Goal: Task Accomplishment & Management: Manage account settings

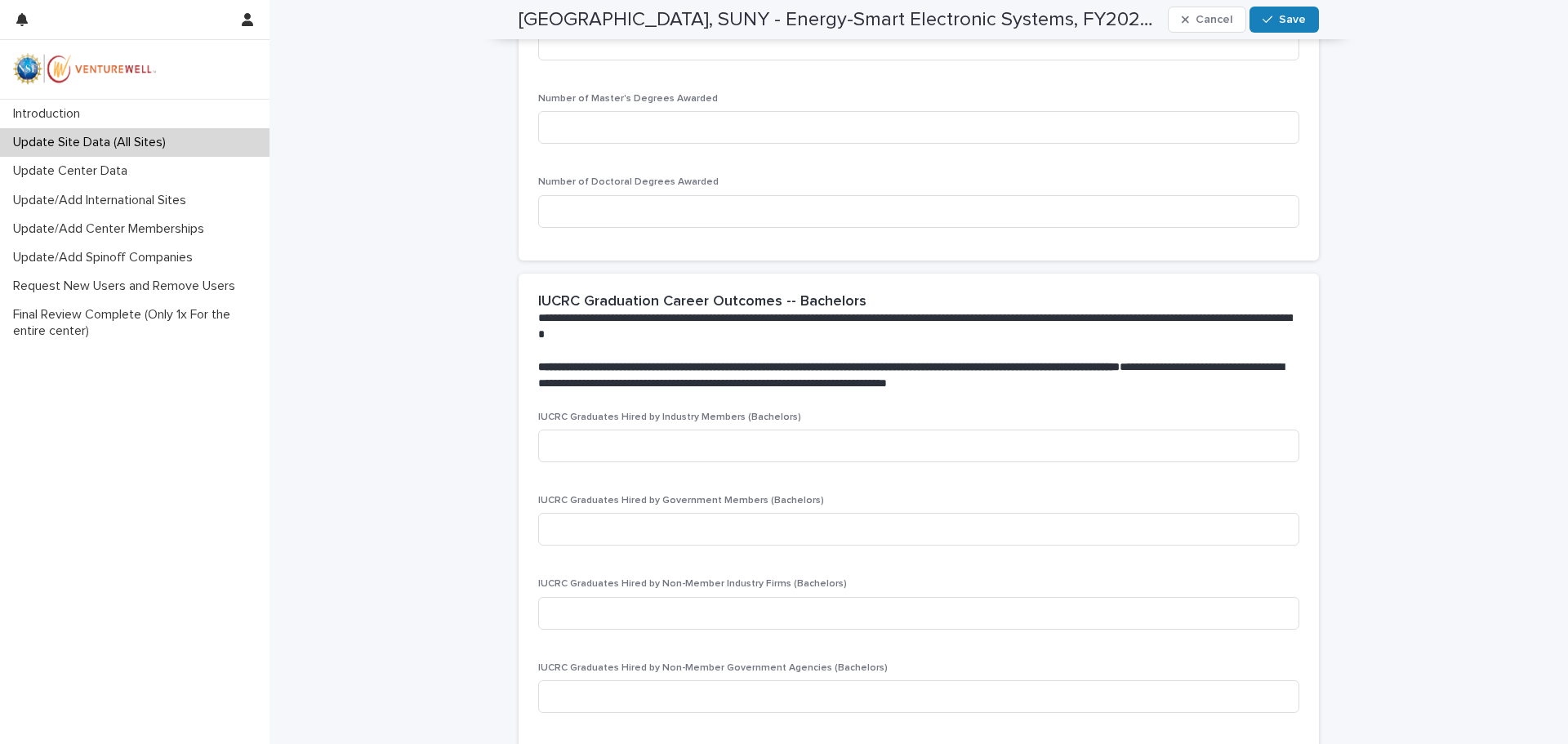
scroll to position [1551, 0]
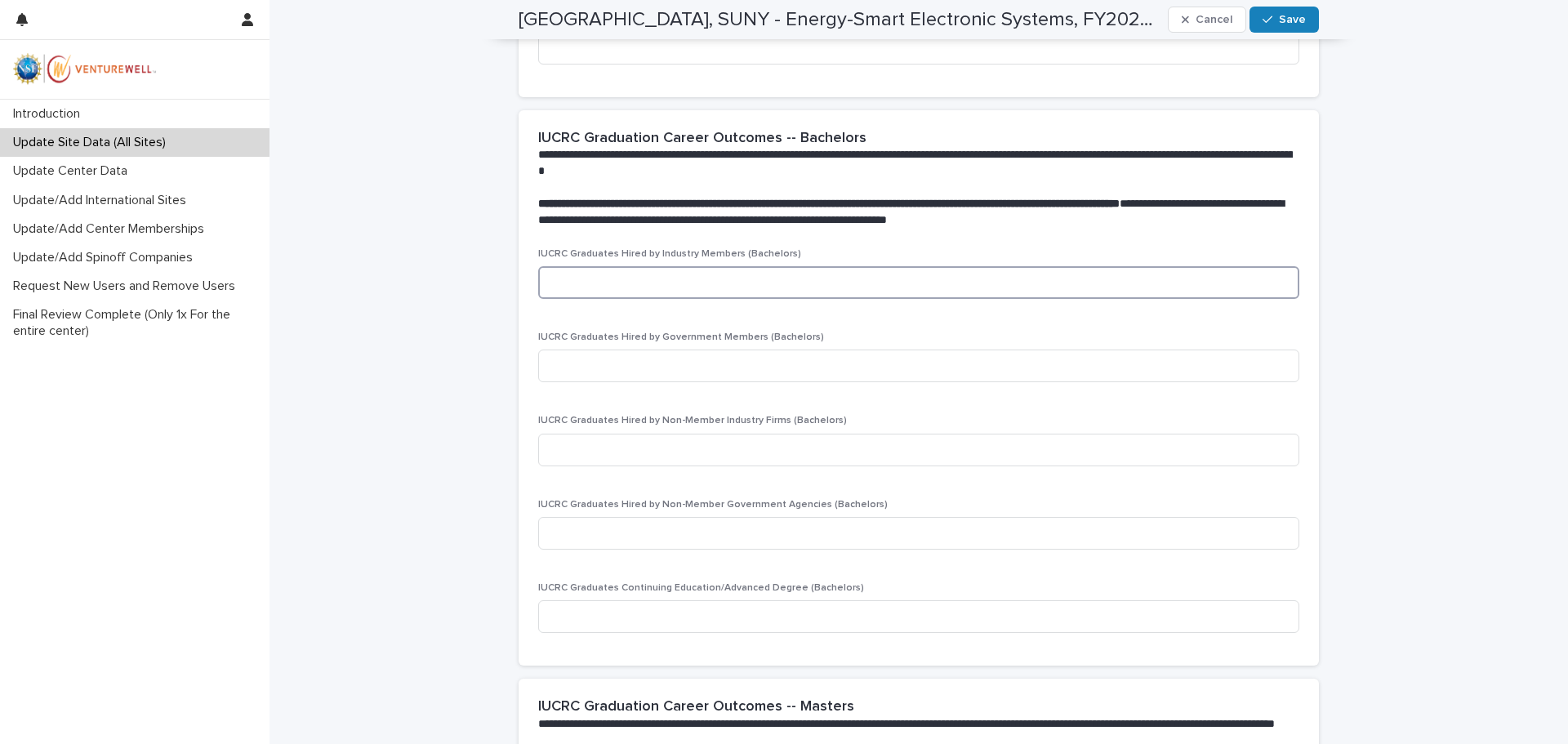
click at [570, 283] on input at bounding box center [919, 283] width 761 height 33
type input "*"
click at [566, 367] on input at bounding box center [919, 366] width 761 height 33
type input "*"
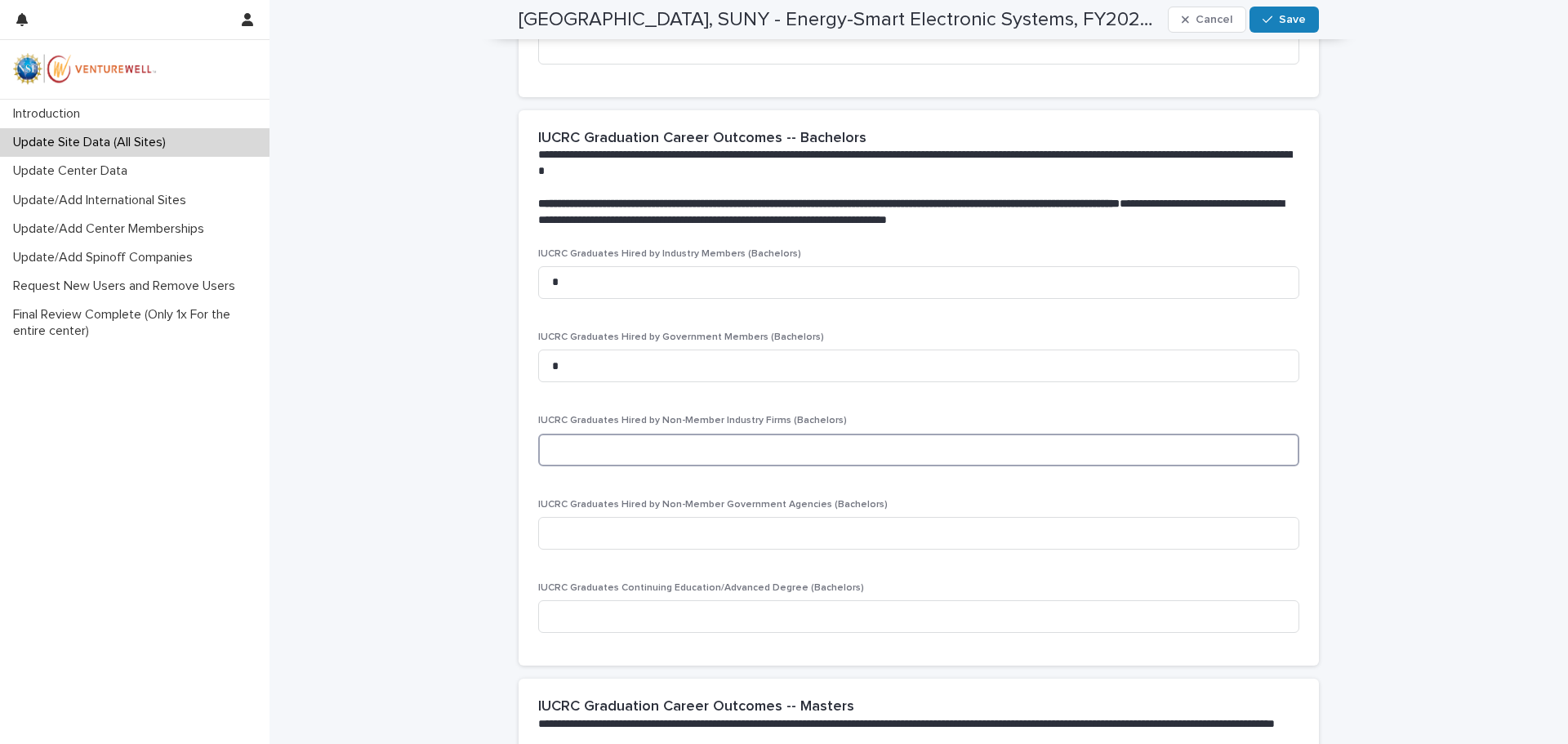
click at [556, 453] on input at bounding box center [919, 450] width 761 height 33
type input "*"
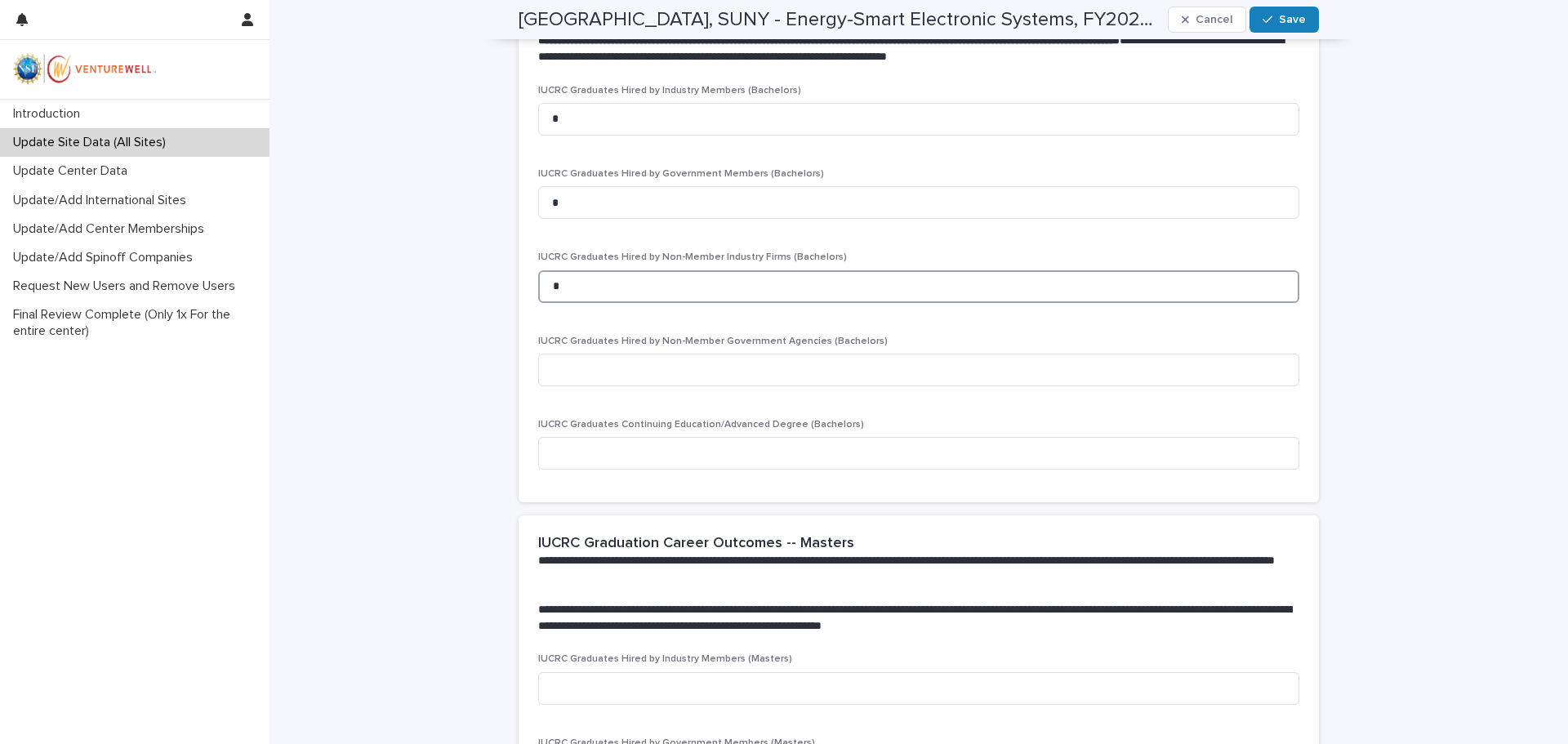
scroll to position [1796, 0]
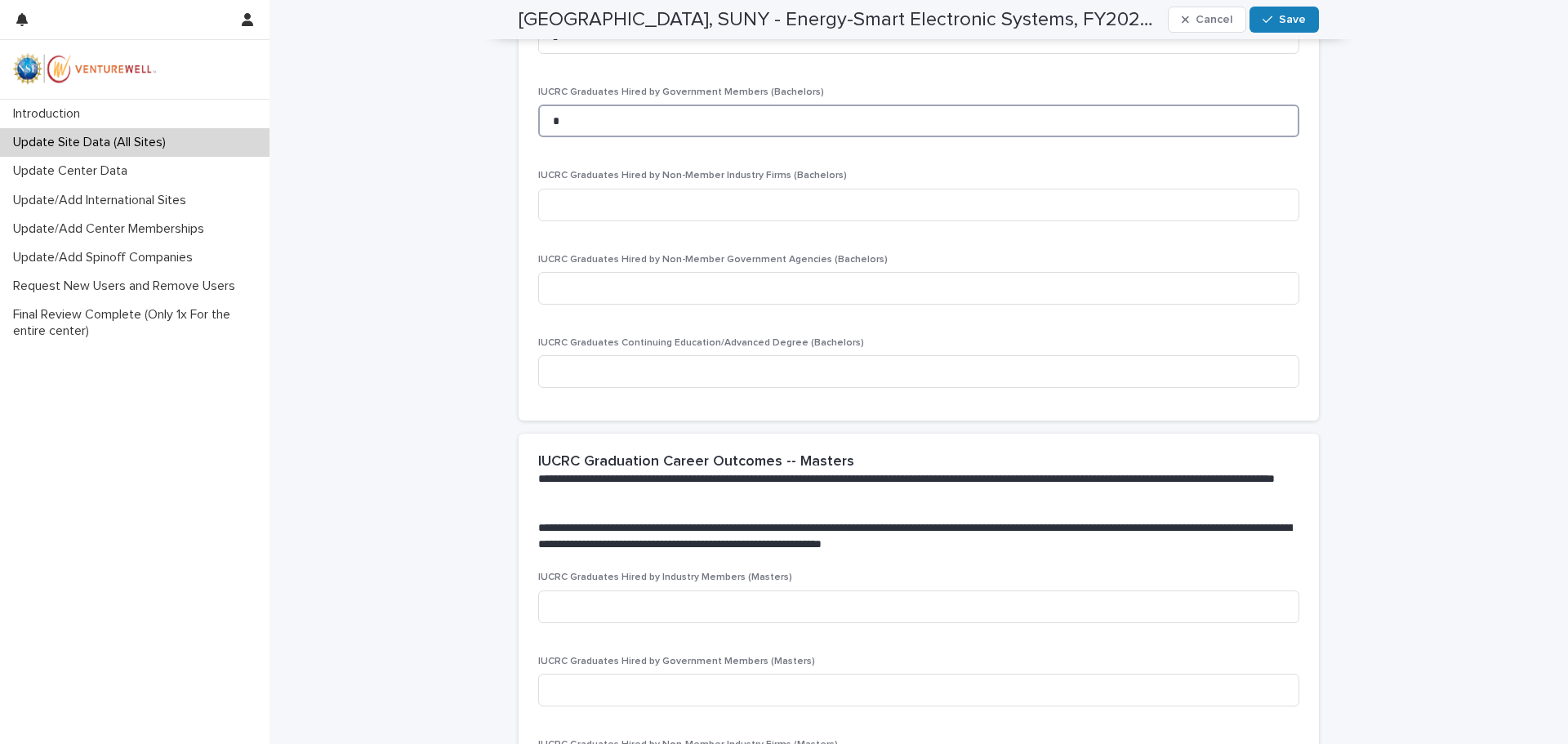
click at [565, 119] on input "*" at bounding box center [919, 121] width 761 height 33
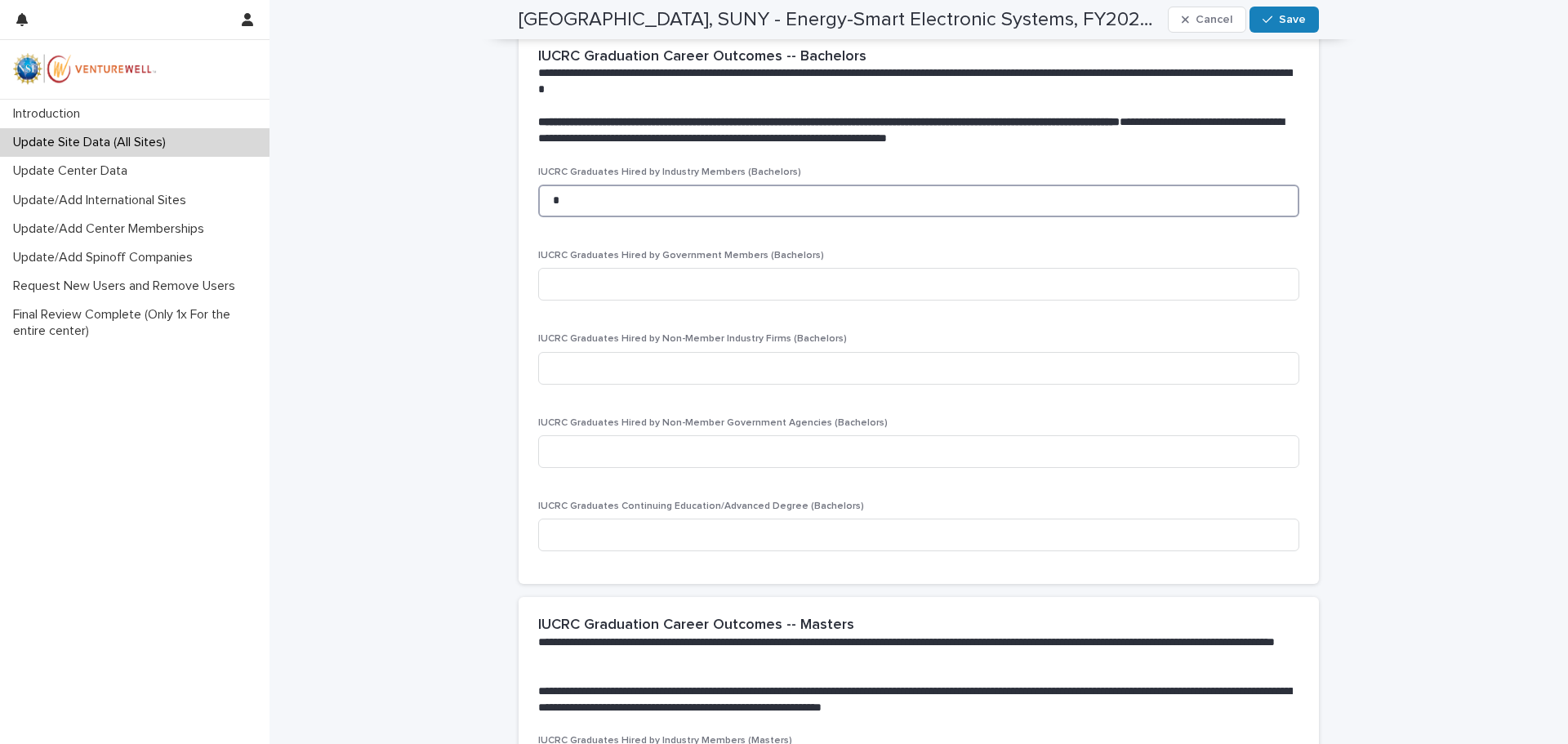
click at [566, 197] on input "*" at bounding box center [919, 200] width 761 height 33
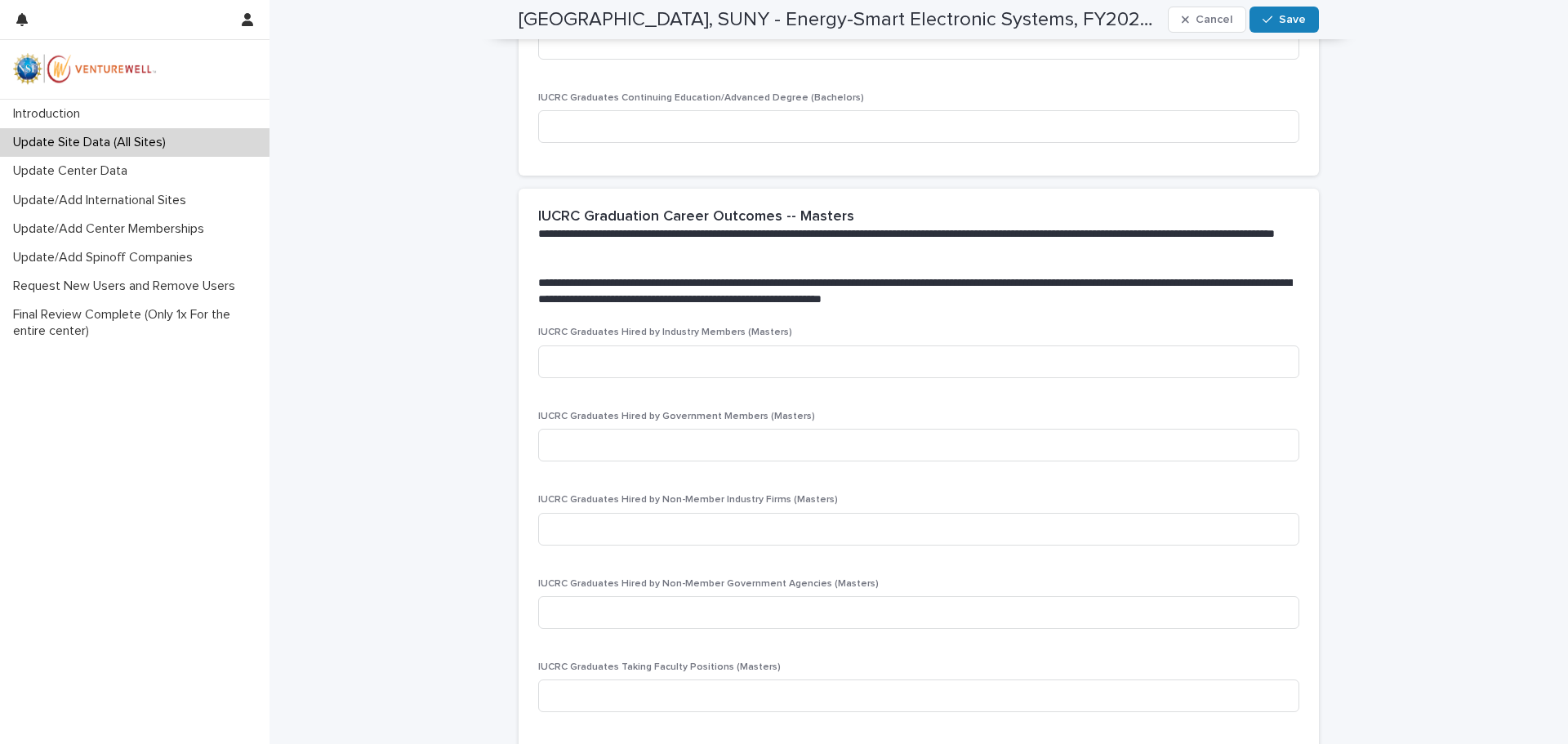
scroll to position [2123, 0]
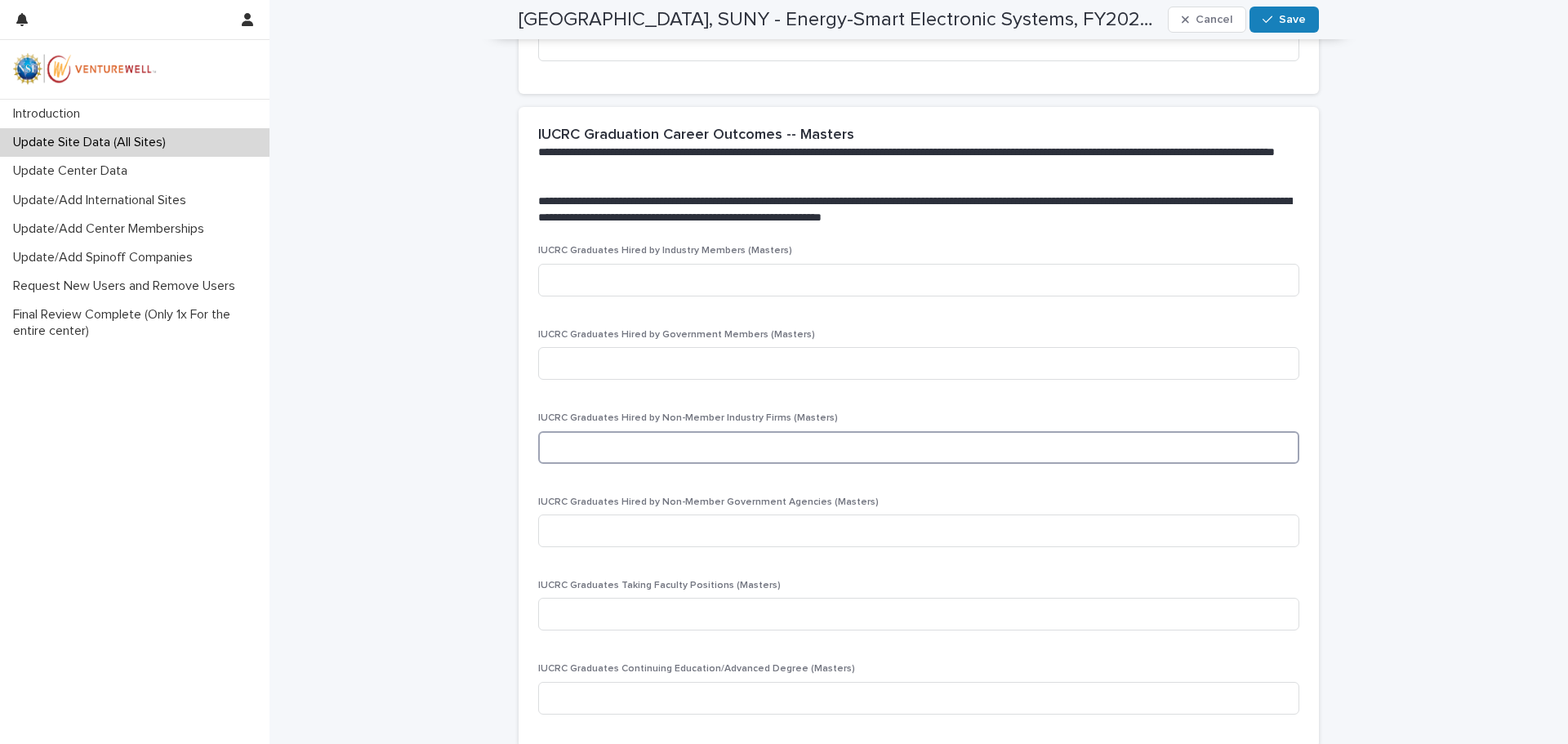
click at [546, 450] on input at bounding box center [919, 447] width 761 height 33
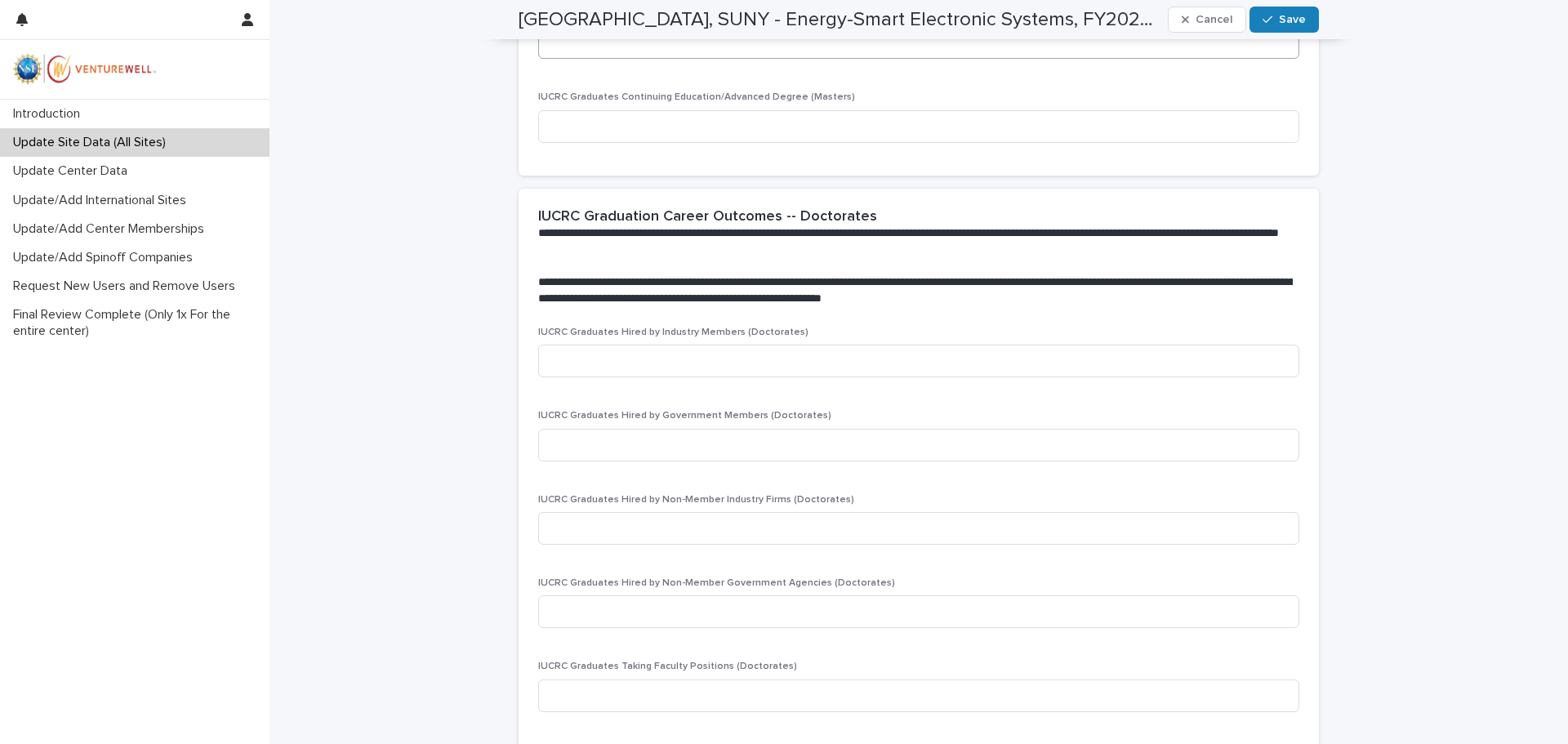
scroll to position [2776, 0]
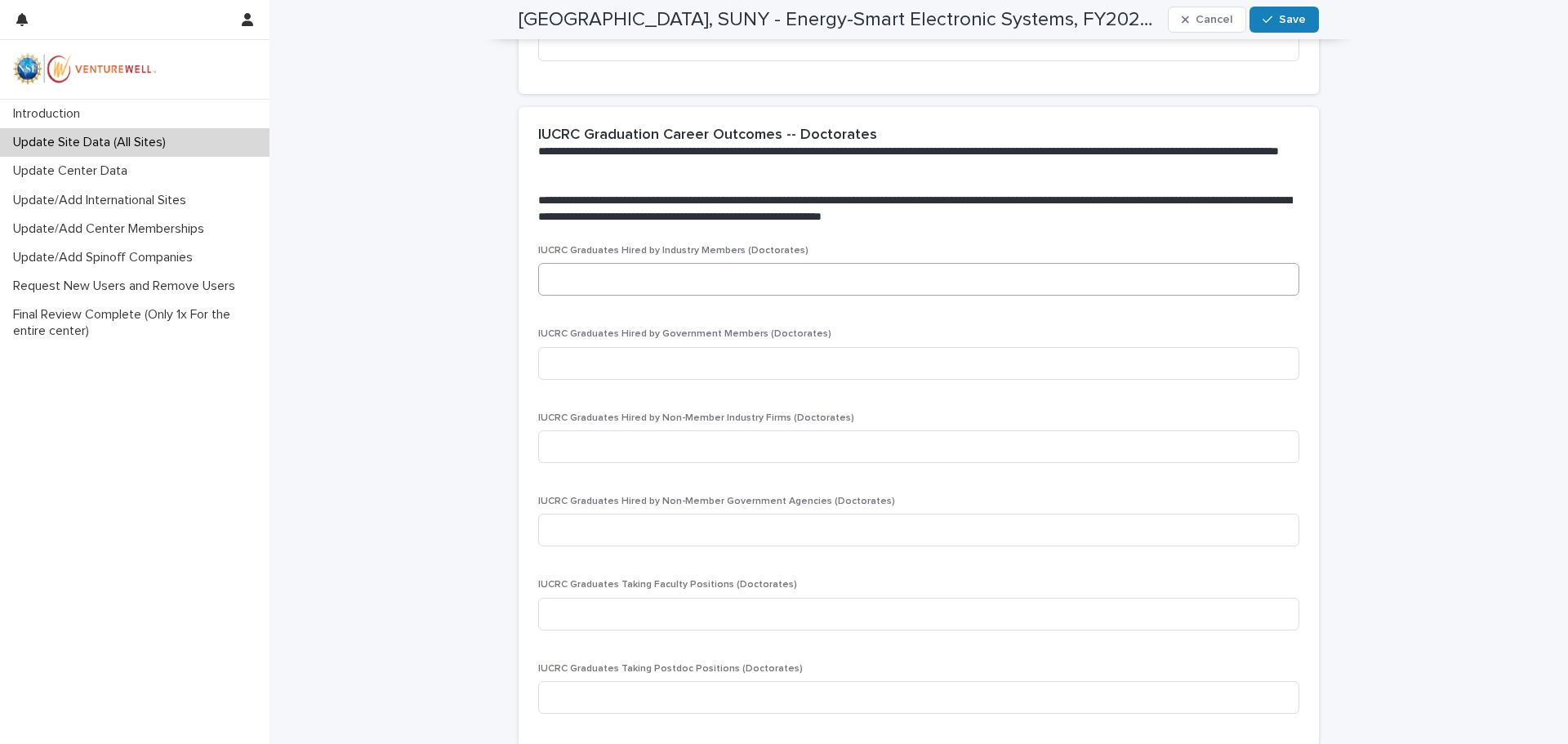
type input "*"
click at [562, 274] on input at bounding box center [919, 279] width 761 height 33
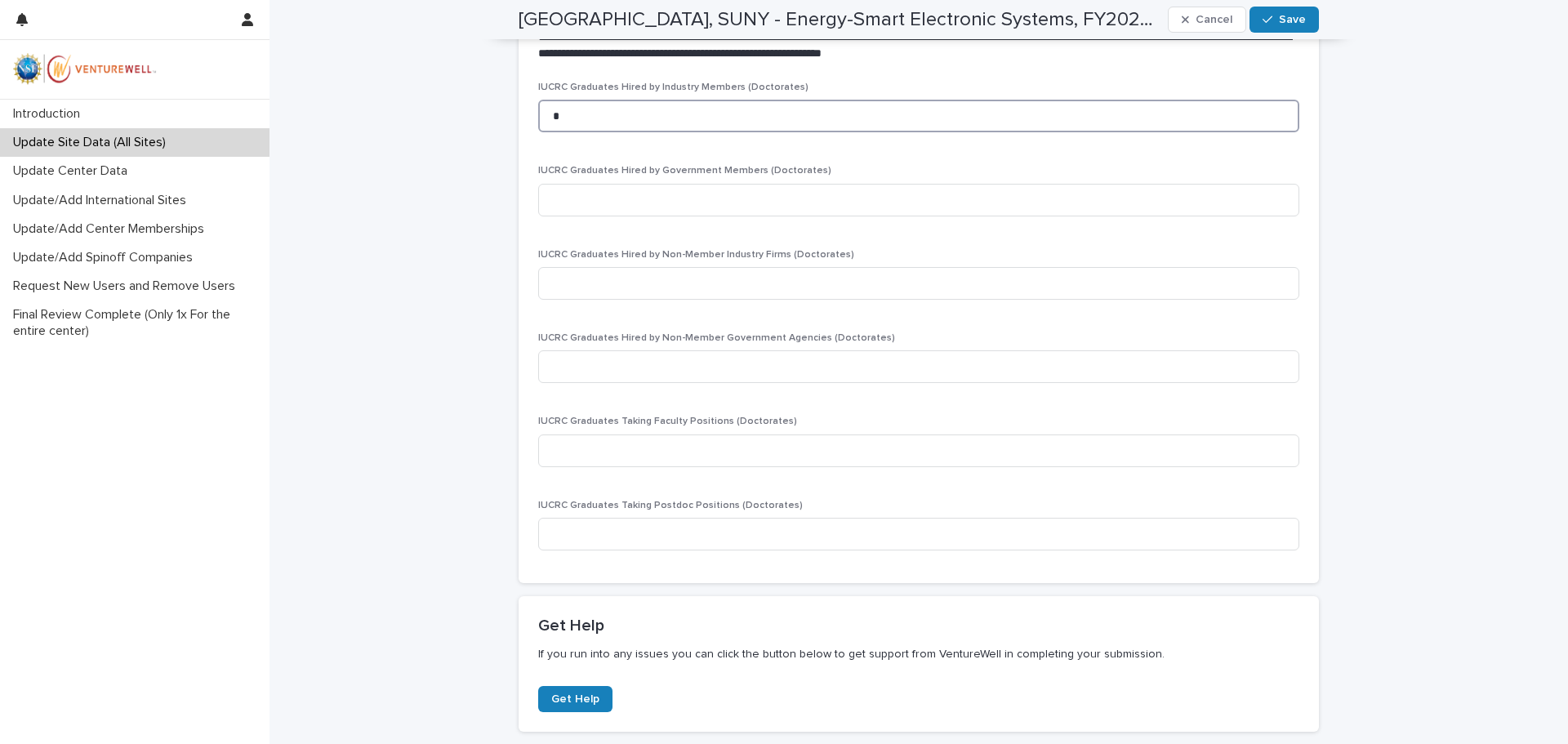
scroll to position [3068, 0]
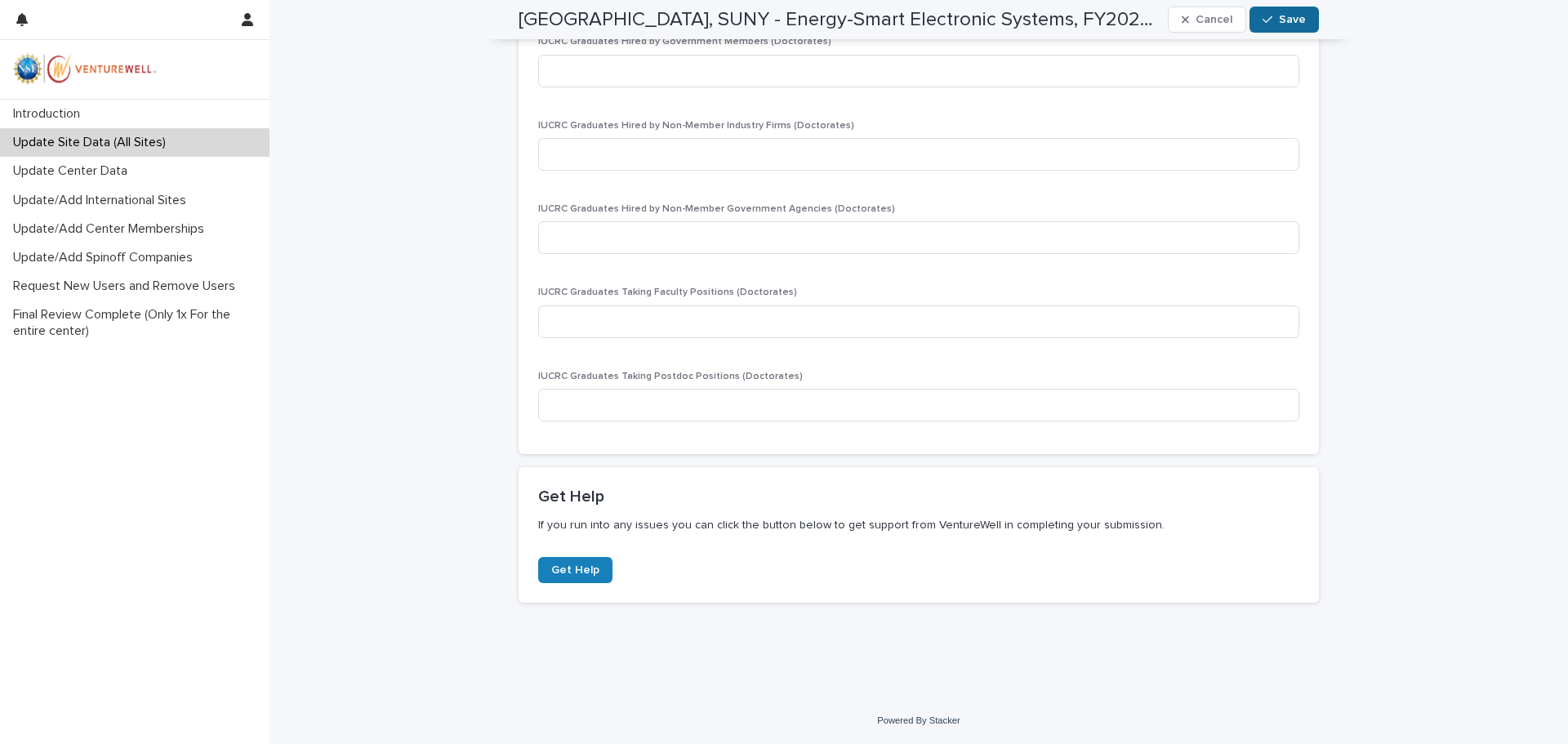
type input "*"
click at [1273, 19] on div "button" at bounding box center [1271, 19] width 16 height 12
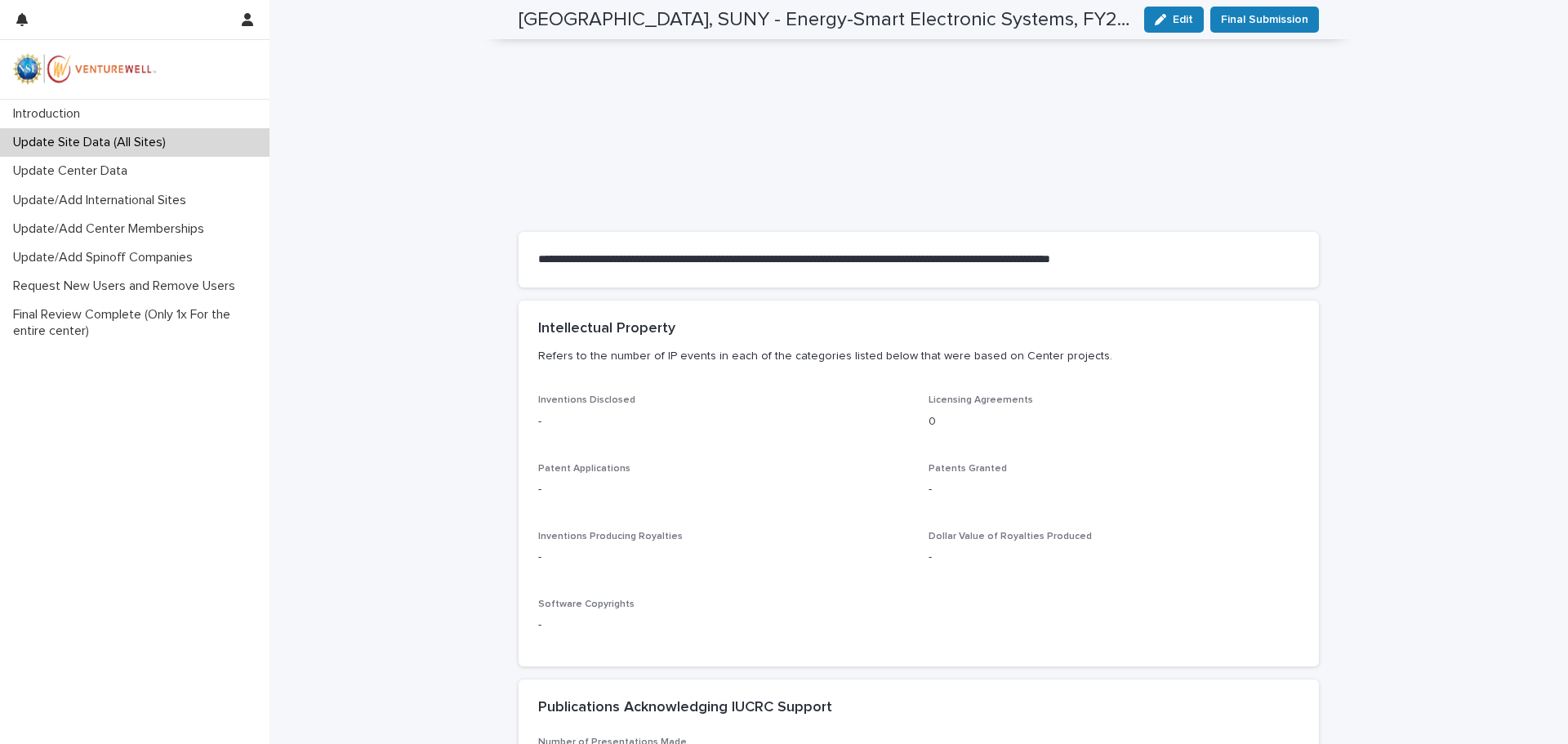
scroll to position [0, 0]
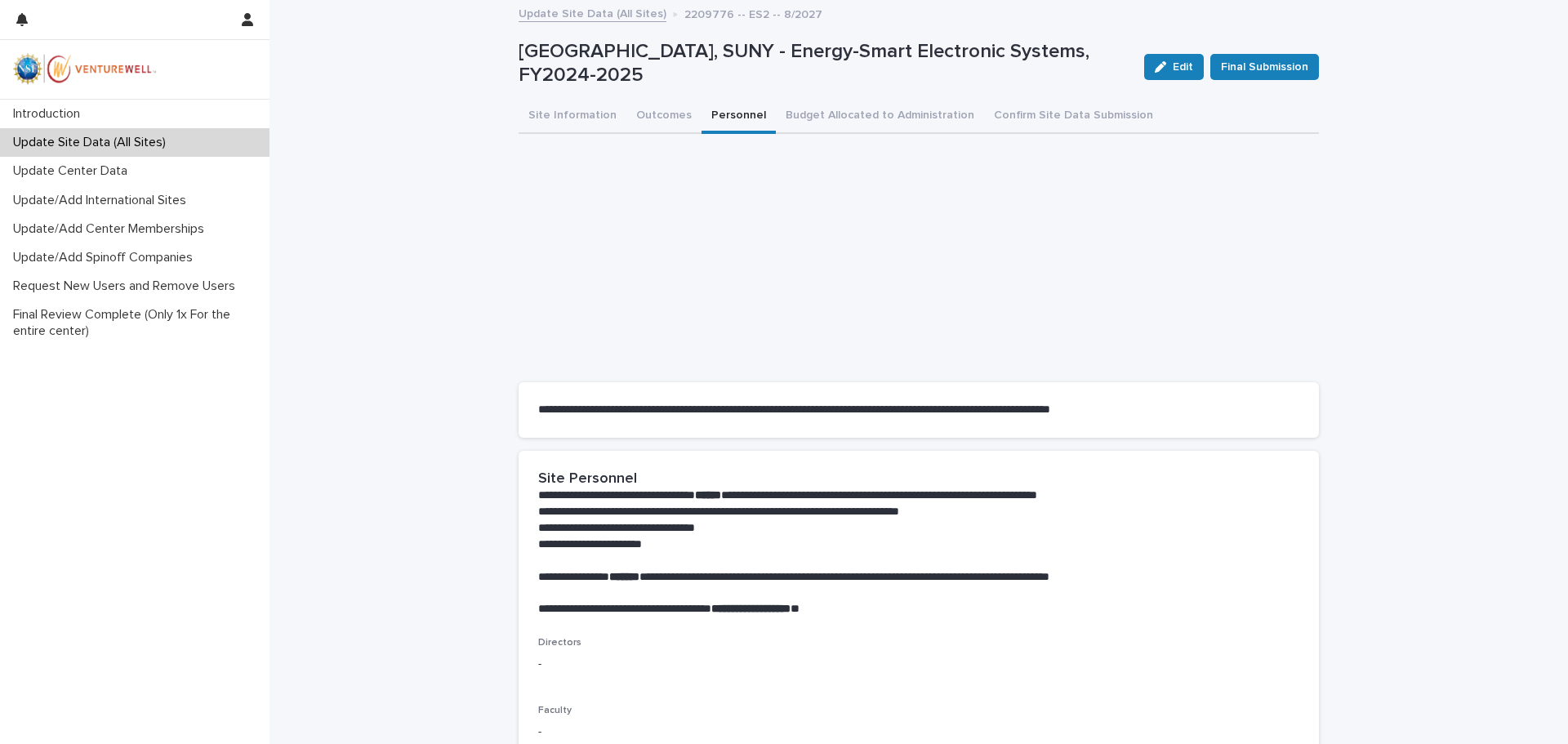
click at [718, 112] on button "Personnel" at bounding box center [739, 116] width 74 height 34
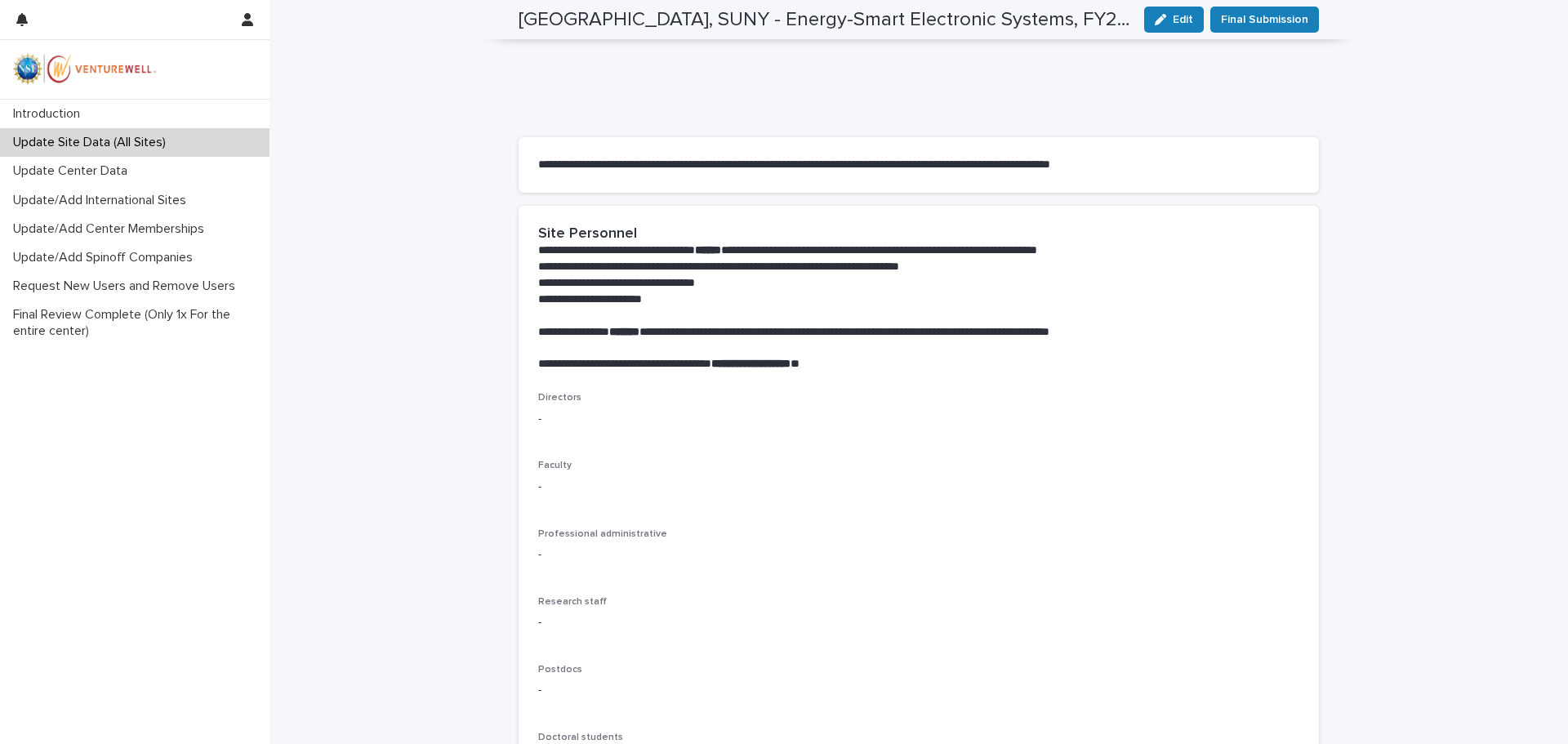
click at [592, 400] on p "Directors" at bounding box center [919, 397] width 761 height 12
click at [546, 411] on p "-" at bounding box center [919, 419] width 761 height 17
click at [546, 425] on p "-" at bounding box center [919, 419] width 761 height 17
click at [1174, 16] on span "Edit" at bounding box center [1182, 19] width 21 height 12
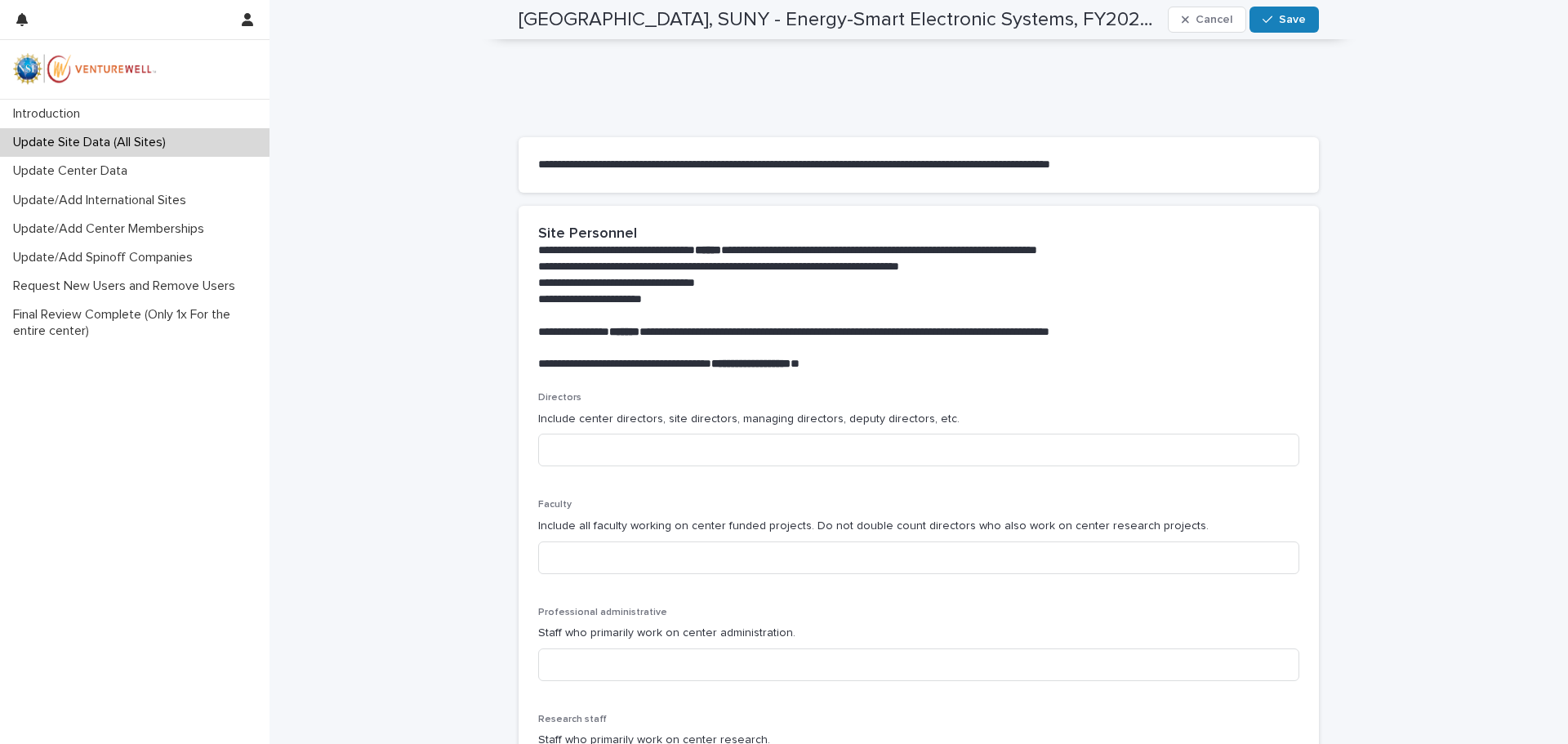
scroll to position [367, 0]
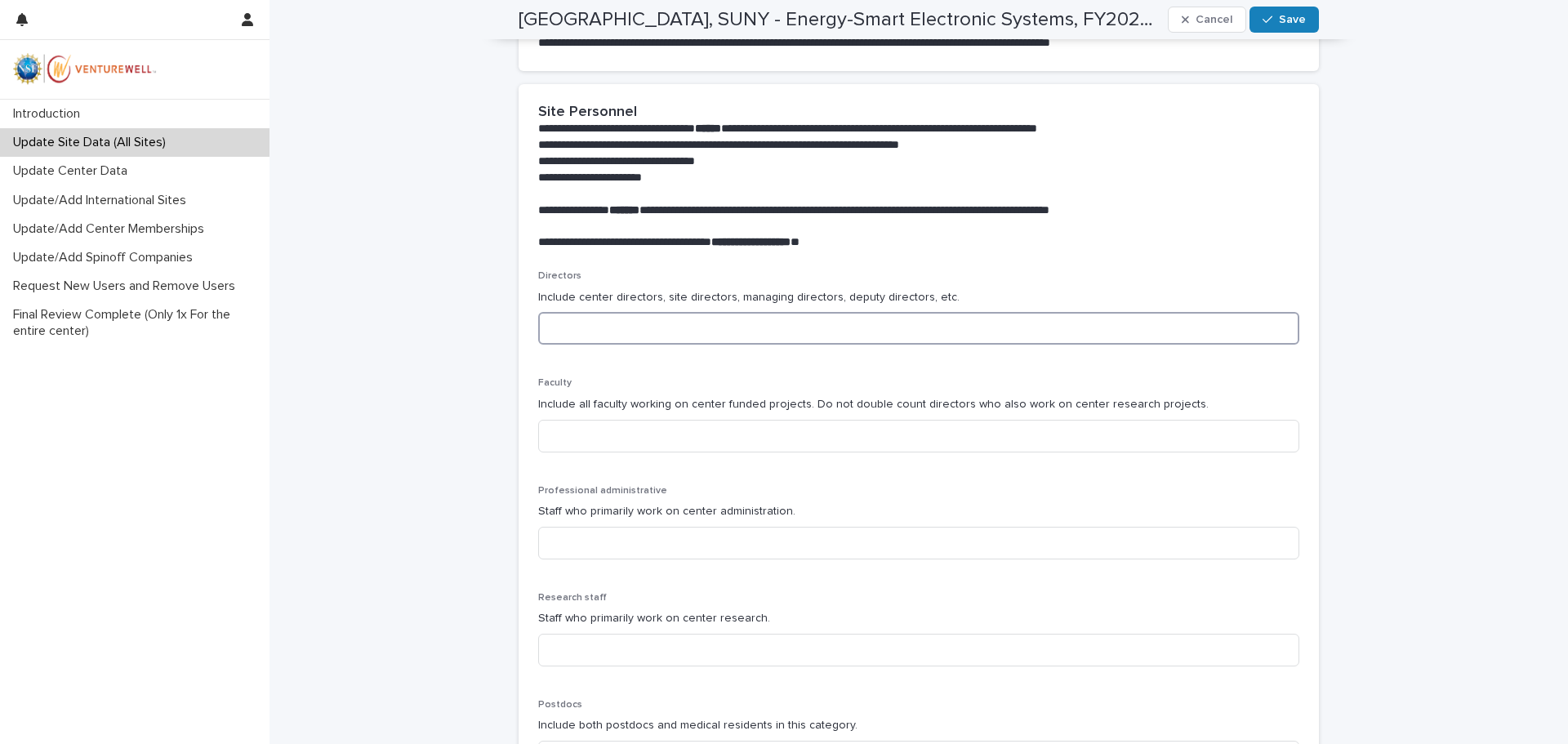
click at [581, 336] on input at bounding box center [919, 328] width 761 height 33
type input "*"
click at [586, 440] on input at bounding box center [919, 436] width 761 height 33
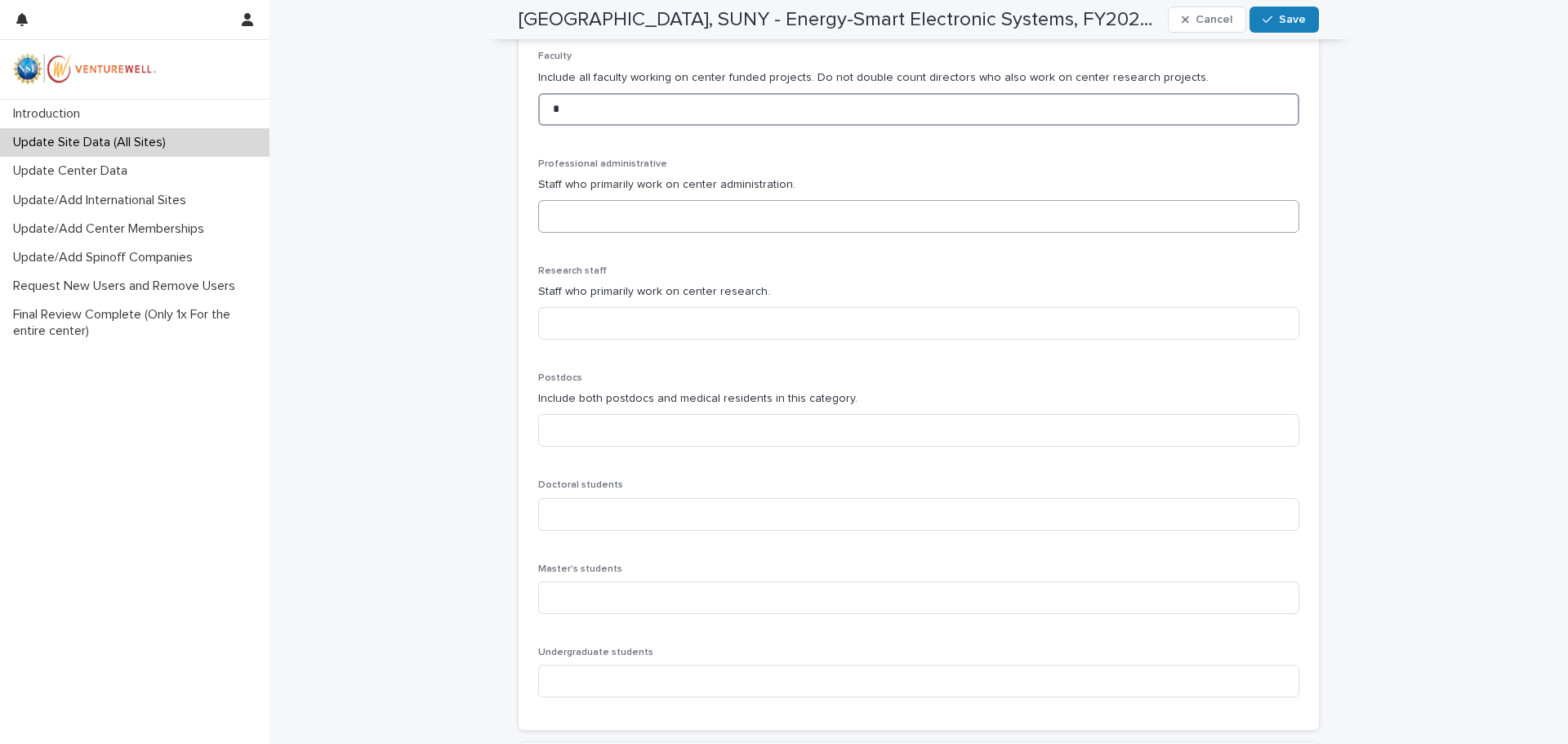
scroll to position [611, 0]
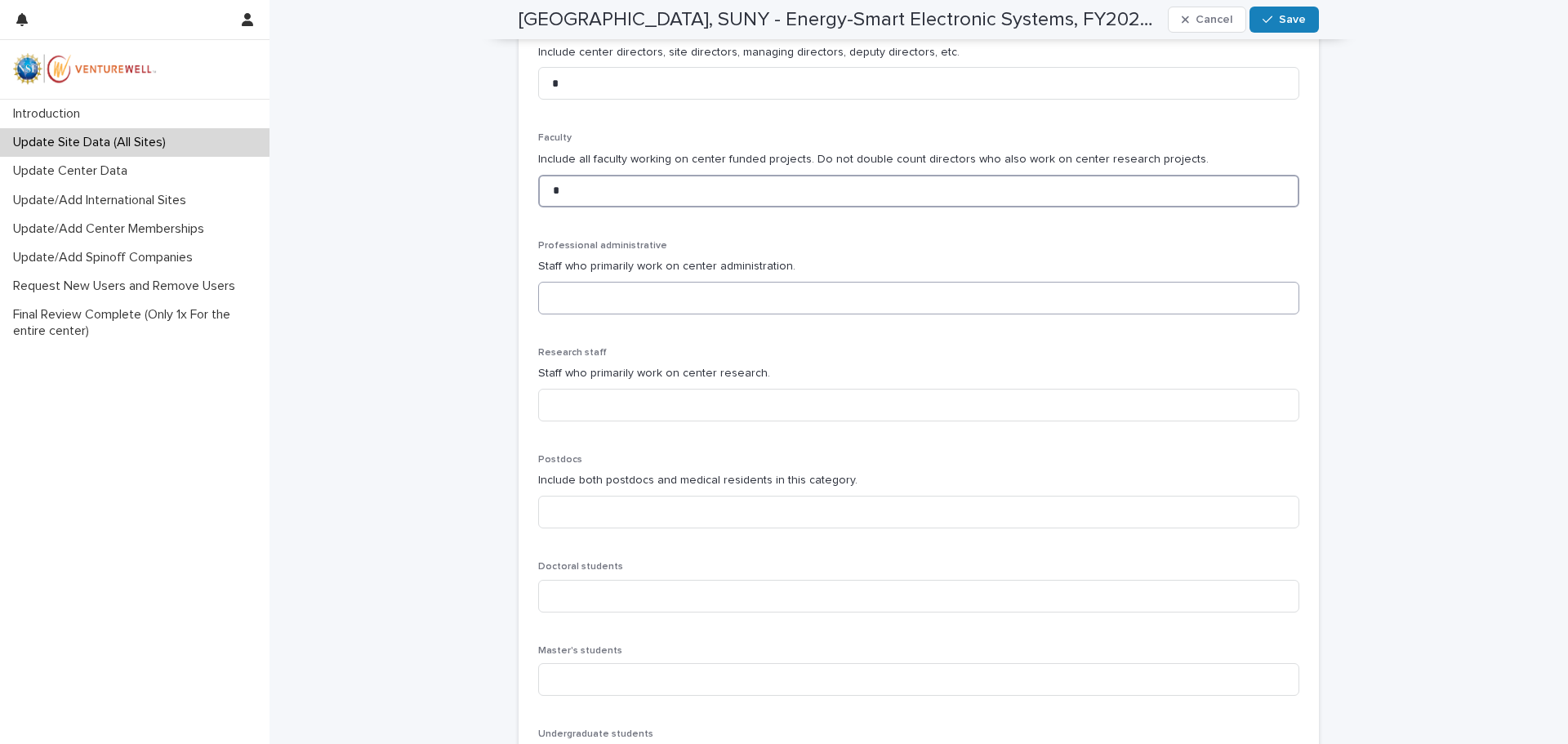
type input "*"
click at [595, 302] on input at bounding box center [919, 298] width 761 height 33
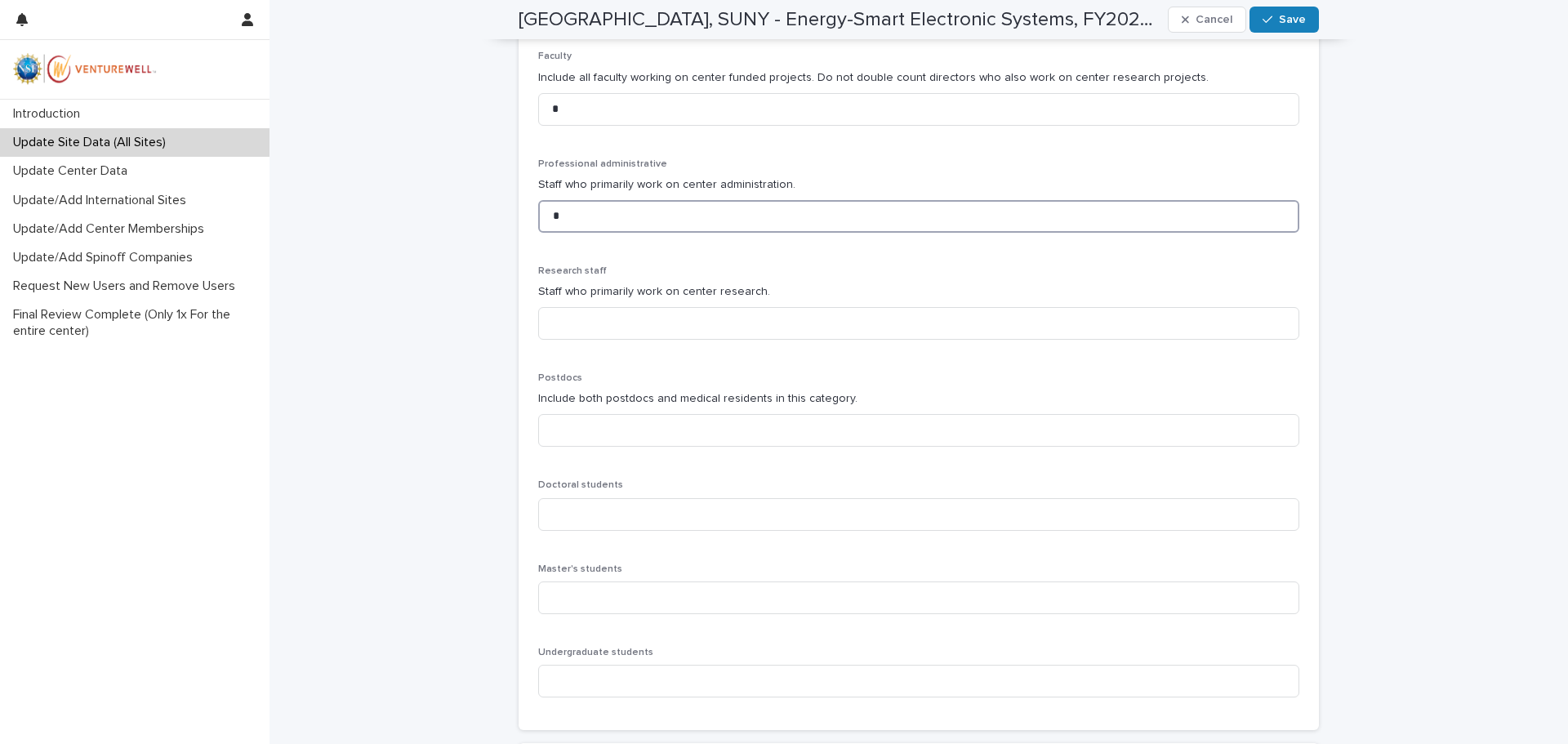
scroll to position [775, 0]
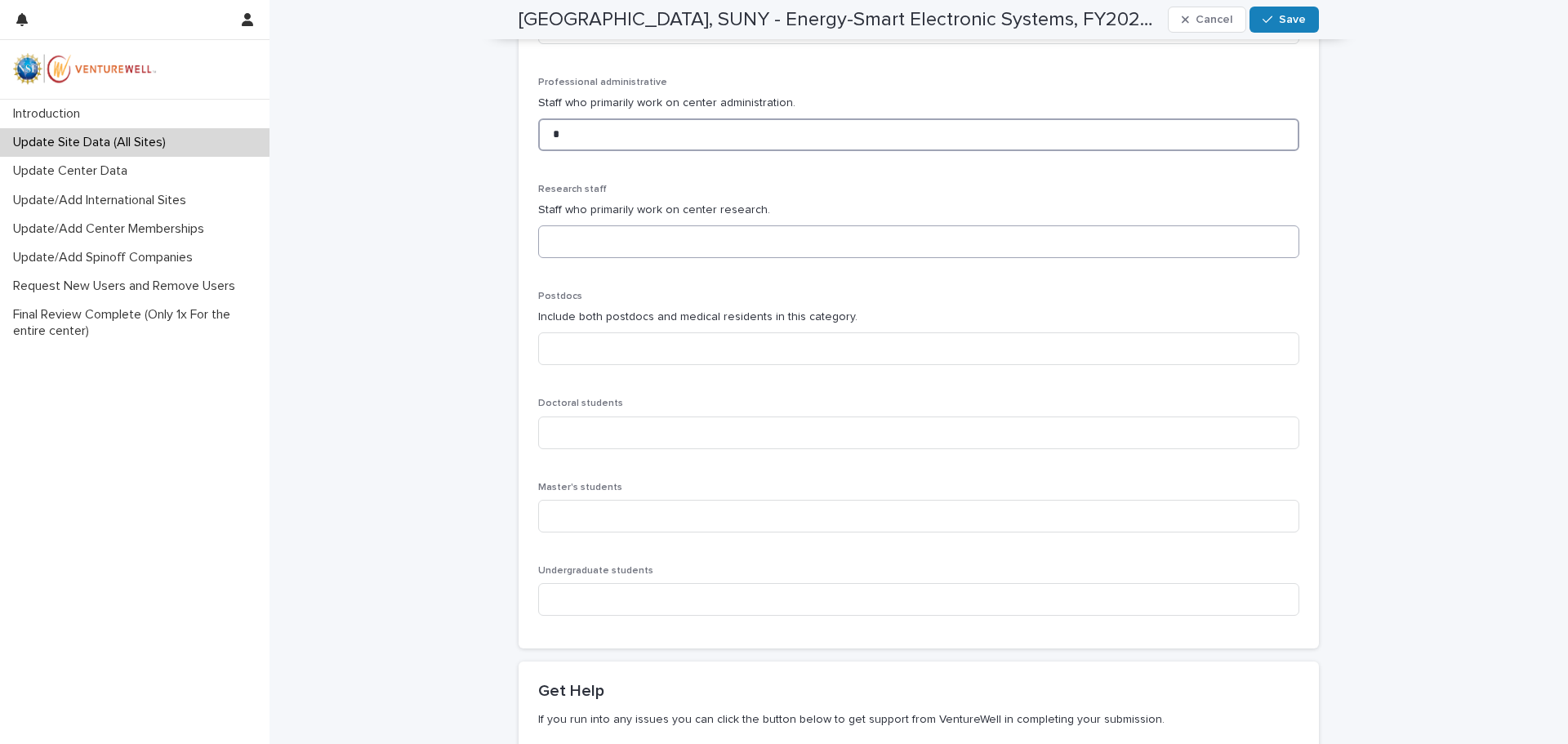
type input "*"
click at [582, 243] on input at bounding box center [919, 242] width 761 height 33
click at [574, 353] on input at bounding box center [919, 349] width 761 height 33
type input "*"
click at [589, 439] on input at bounding box center [919, 432] width 761 height 33
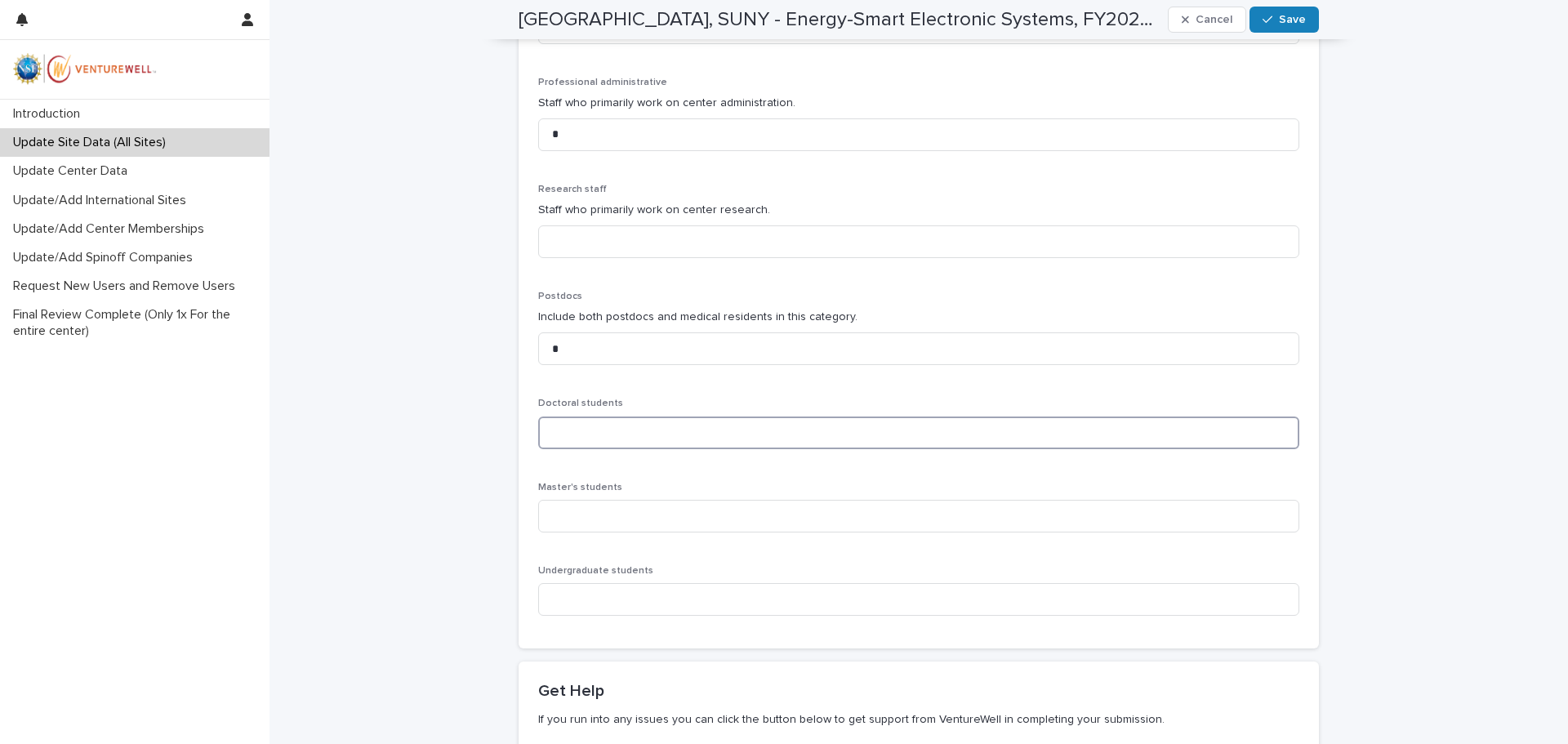
click at [547, 438] on input at bounding box center [919, 432] width 761 height 33
click at [553, 348] on input "*" at bounding box center [919, 349] width 761 height 33
type input "*"
click at [555, 435] on input at bounding box center [919, 432] width 761 height 33
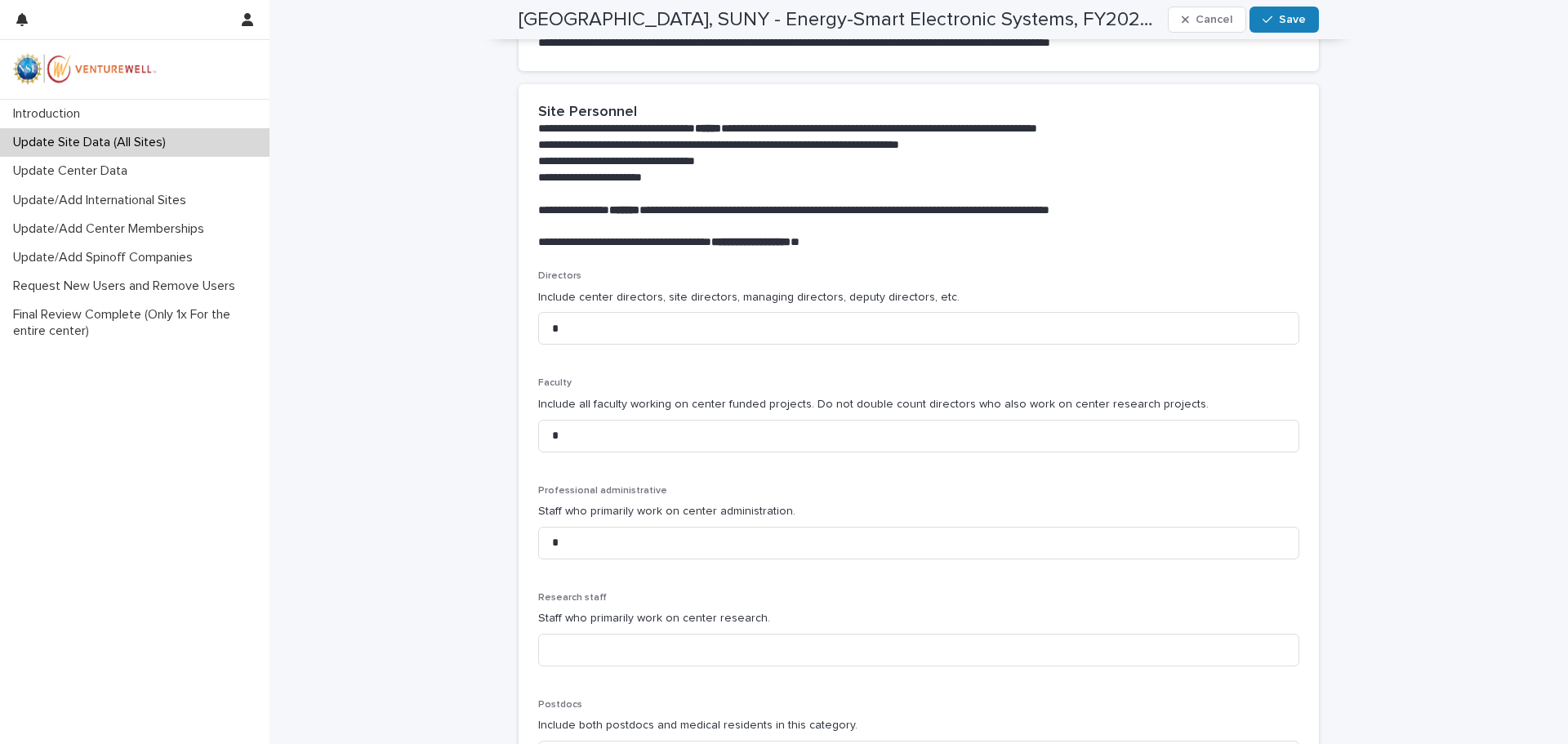
scroll to position [693, 0]
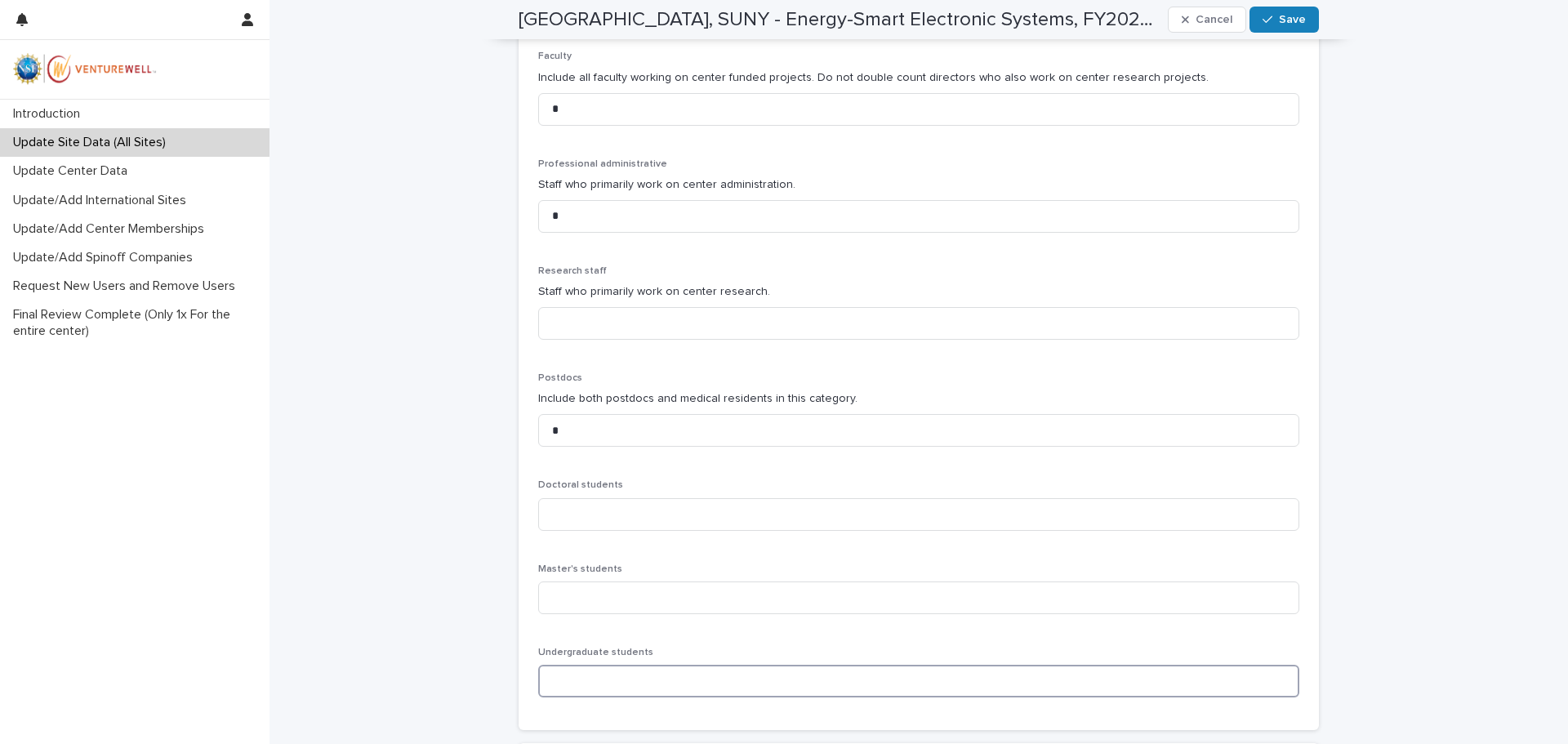
click at [563, 684] on input at bounding box center [919, 681] width 761 height 33
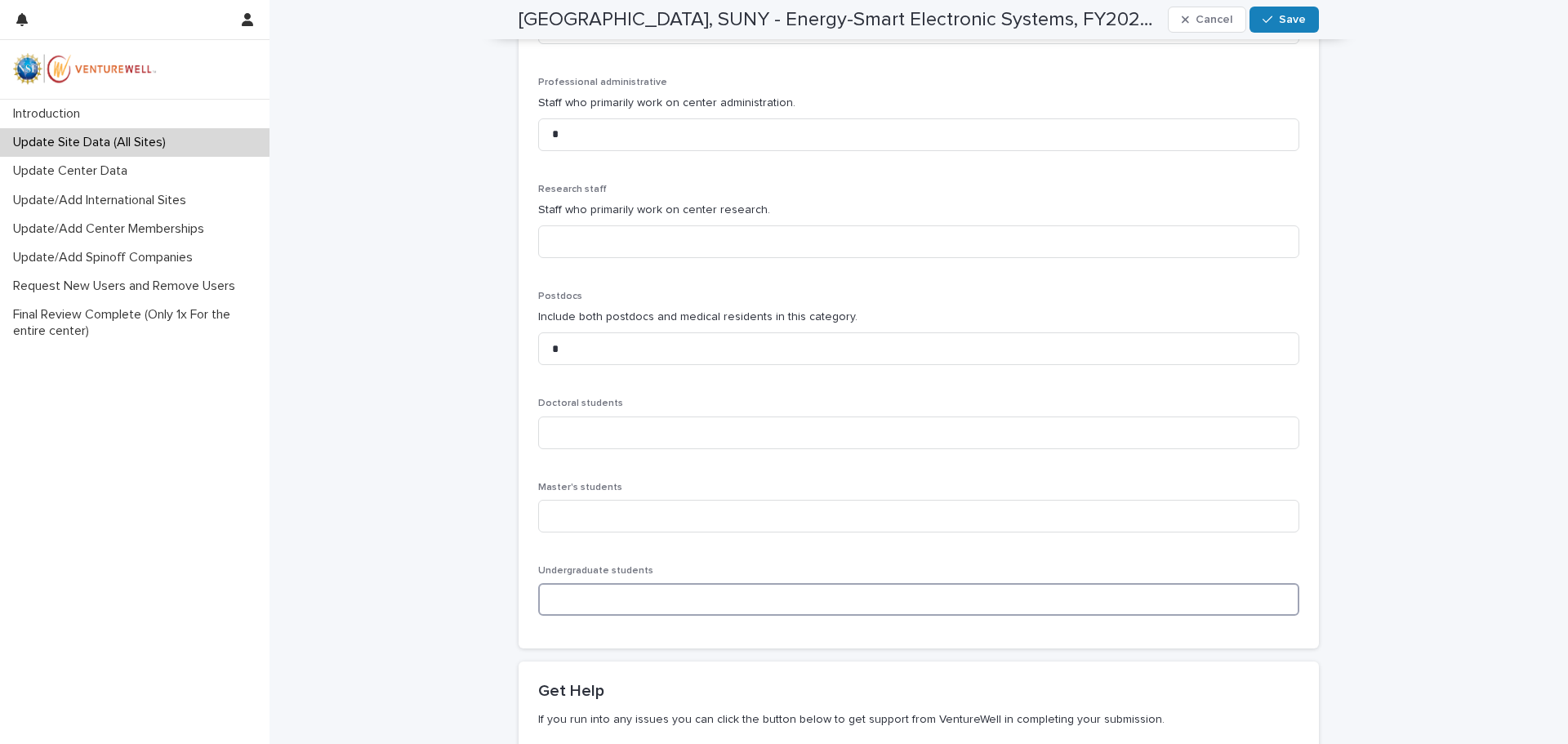
scroll to position [448, 0]
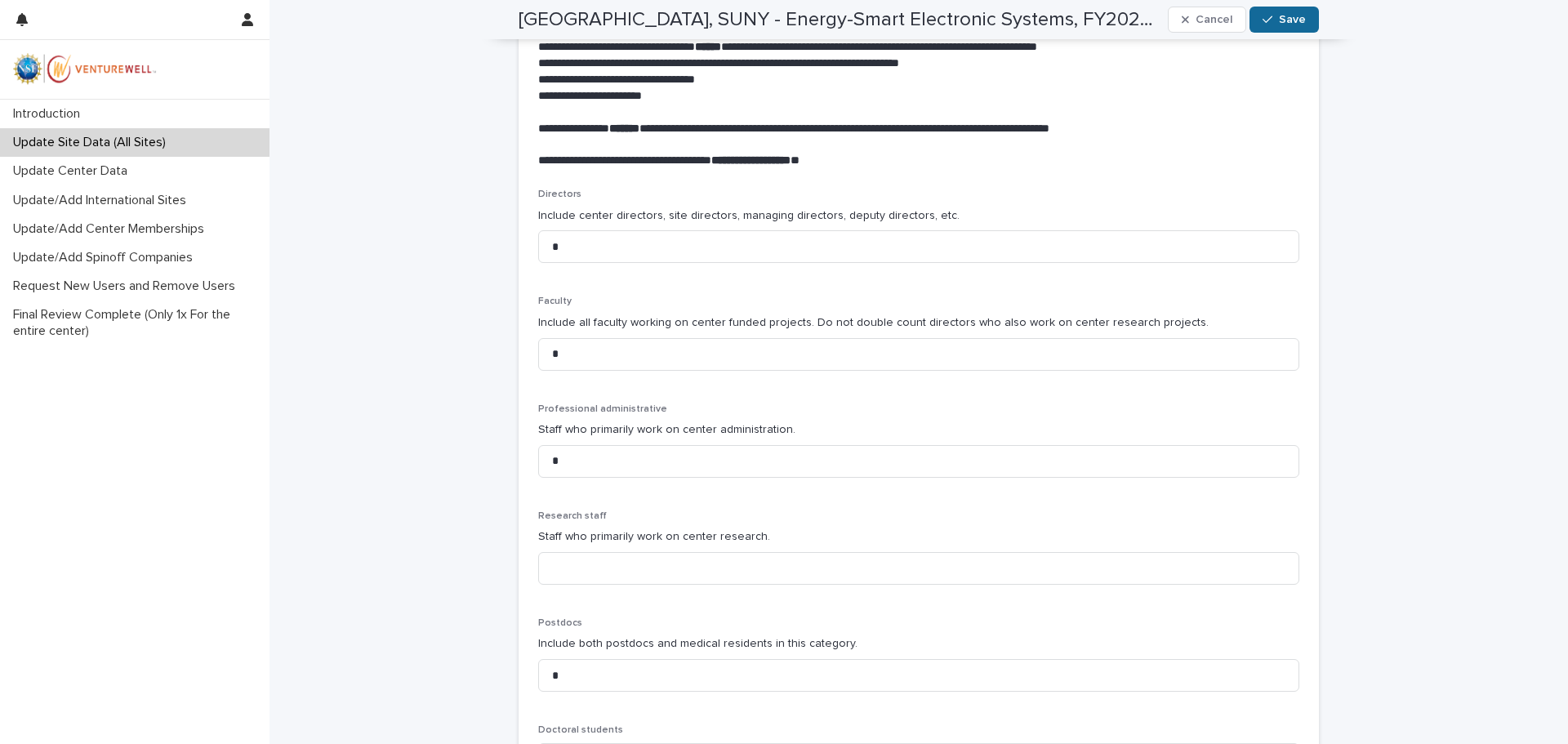
click at [1282, 17] on span "Save" at bounding box center [1293, 19] width 27 height 12
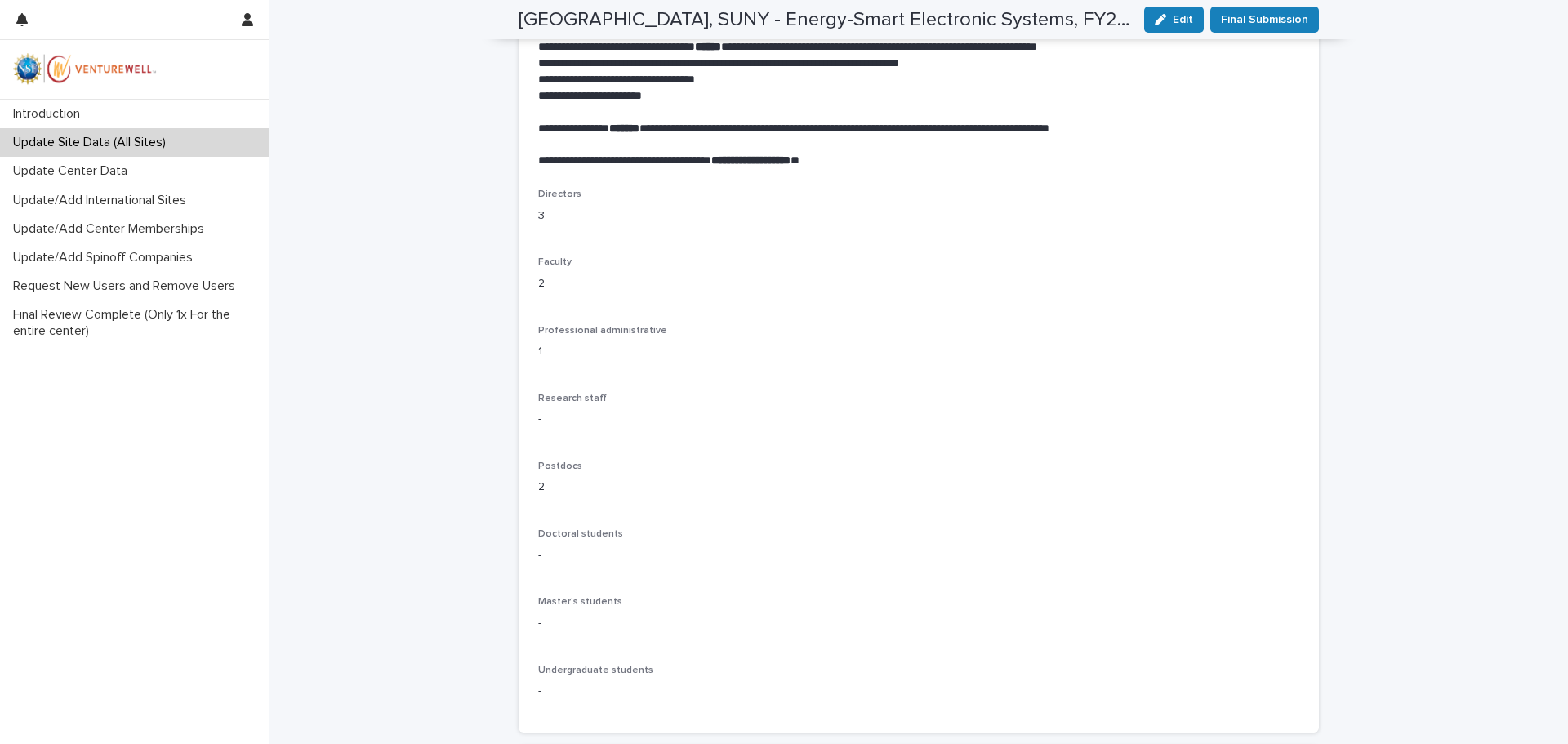
scroll to position [327, 0]
